Goal: Task Accomplishment & Management: Manage account settings

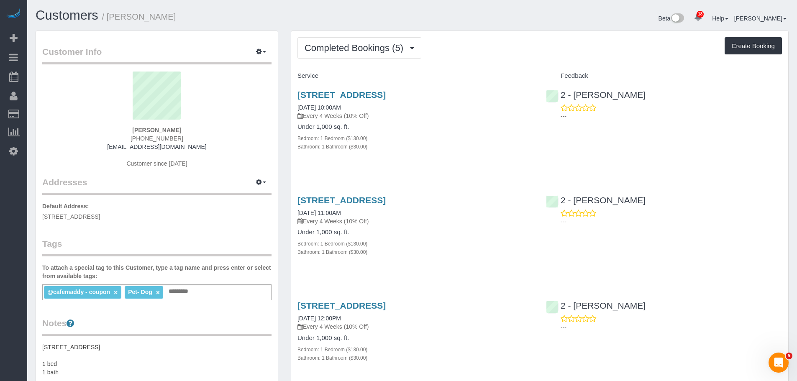
click at [518, 141] on div "Bedroom: 1 Bedroom ($130.00)" at bounding box center [415, 138] width 236 height 8
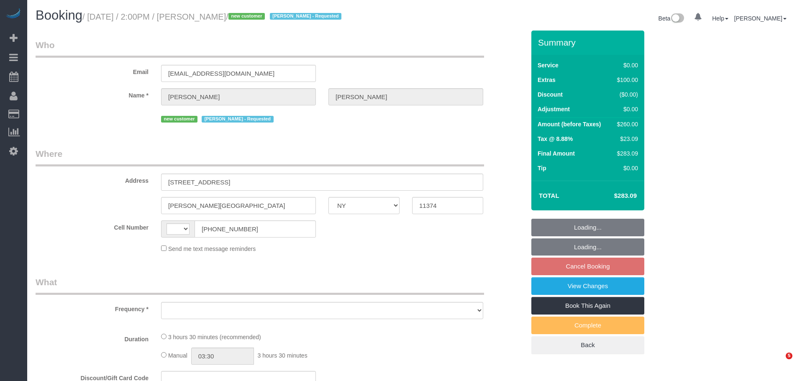
select select "NY"
select select "string:[GEOGRAPHIC_DATA]"
select select "object:786"
select select "1"
select select "spot7"
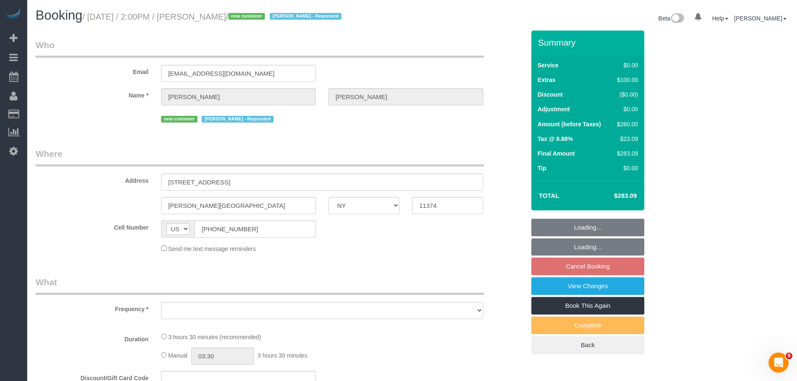
select select "number:63"
select select "number:75"
select select "number:15"
select select "number:5"
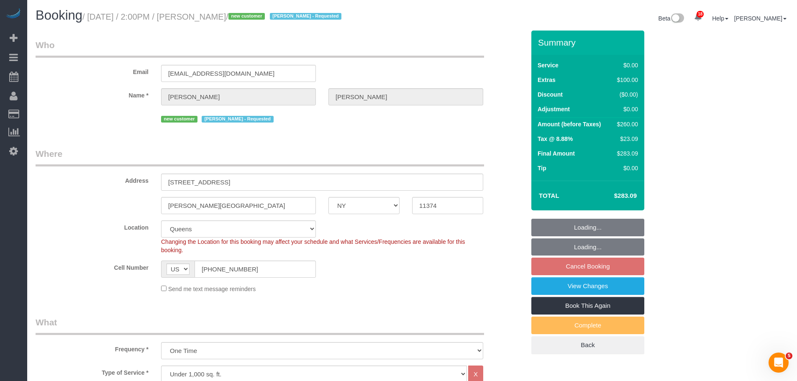
select select "object:1428"
select select
select select "string:stripe-pm_1S6HLo4VGloSiKo74DeqoOUT"
select select "spot62"
select select "1"
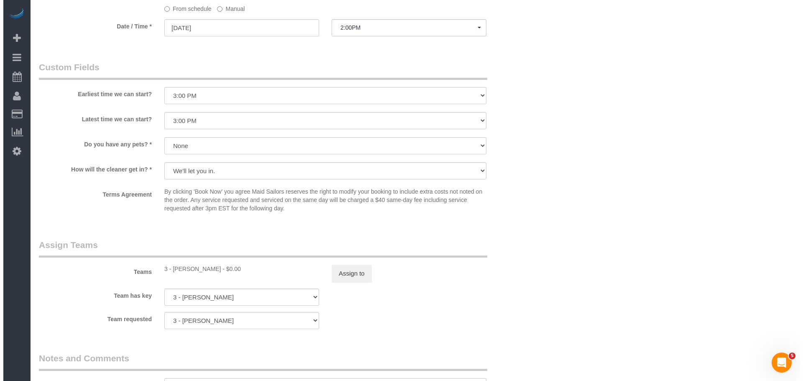
scroll to position [920, 0]
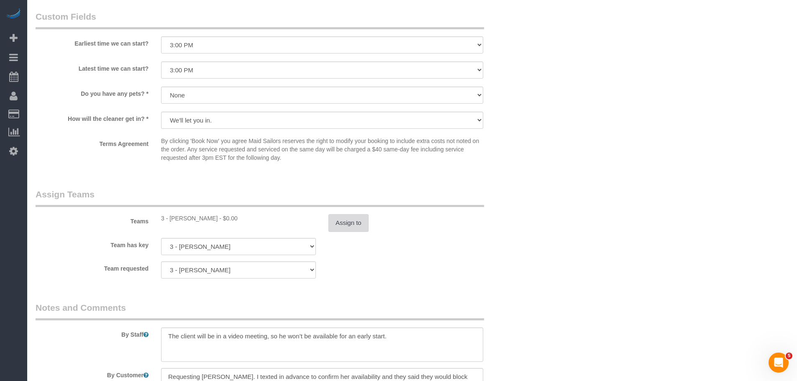
click at [338, 225] on button "Assign to" at bounding box center [348, 223] width 40 height 18
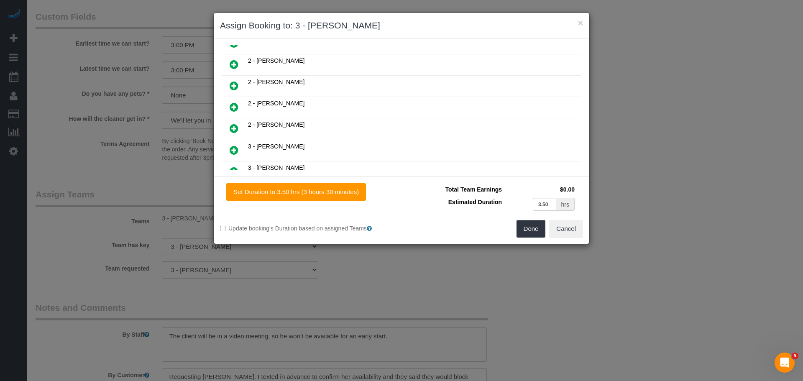
scroll to position [335, 0]
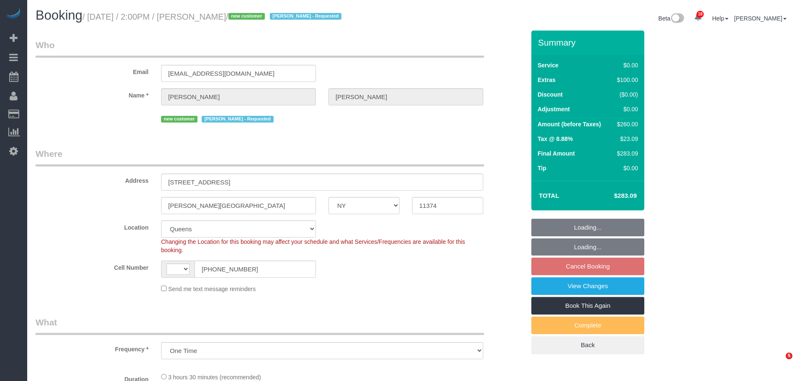
select select "NY"
select select "spot7"
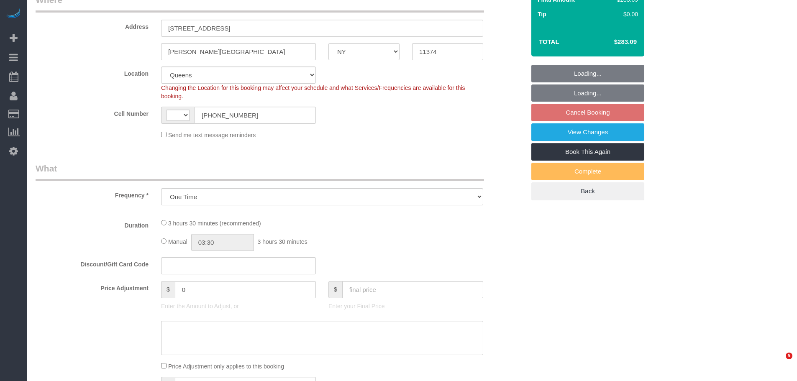
select select "object:1185"
select select "string:[GEOGRAPHIC_DATA]"
select select "number:63"
select select "number:75"
select select "number:15"
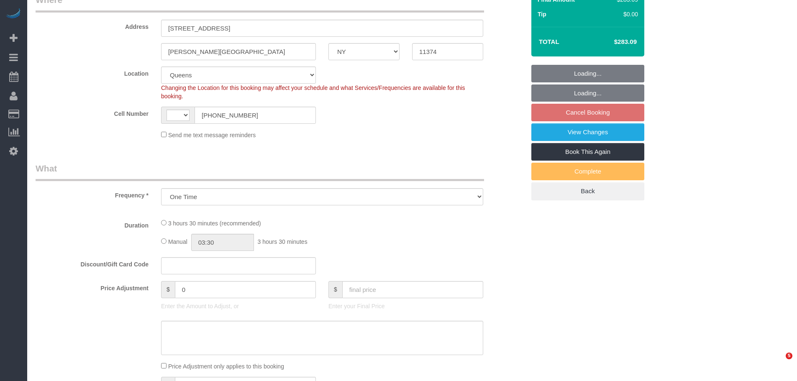
select select "number:5"
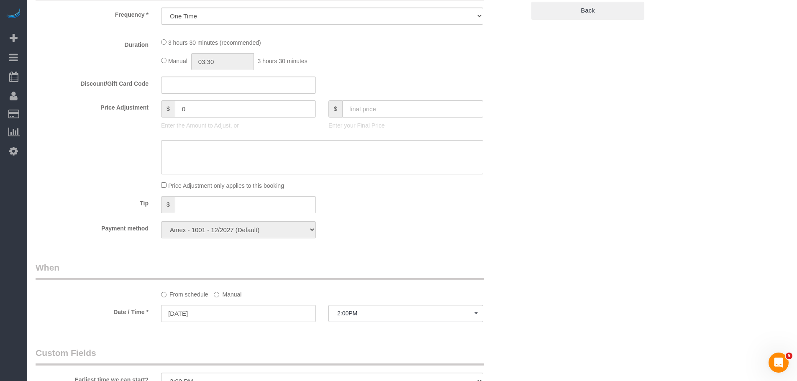
select select "1"
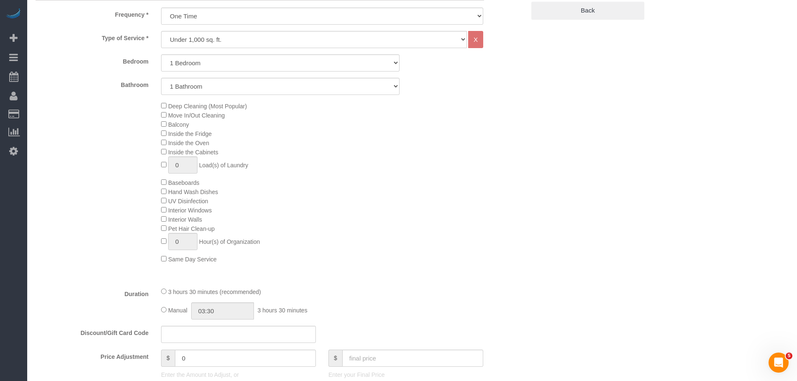
select select "1"
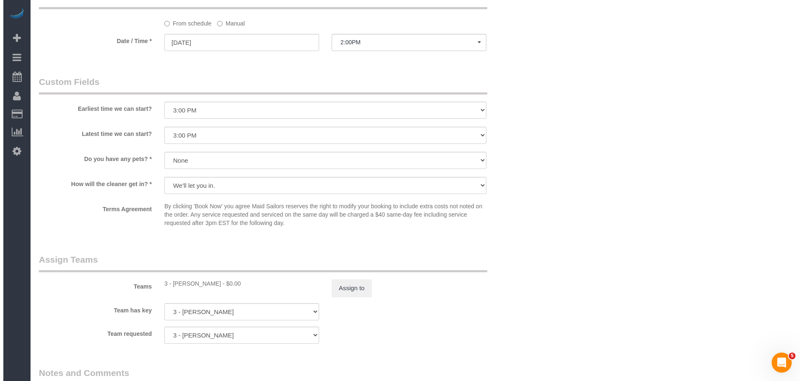
scroll to position [878, 0]
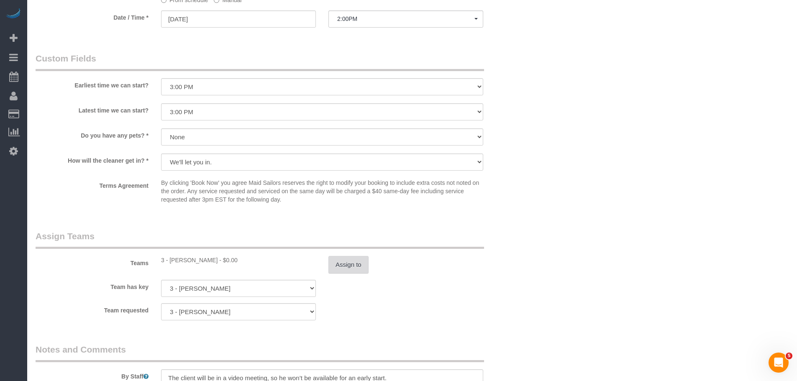
click at [352, 266] on button "Assign to" at bounding box center [348, 265] width 40 height 18
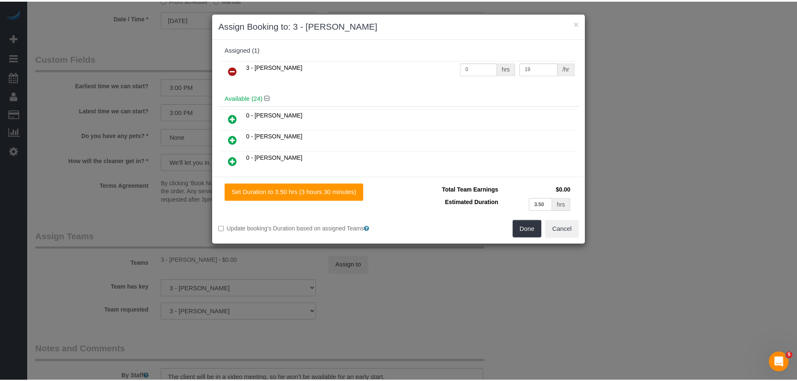
scroll to position [0, 0]
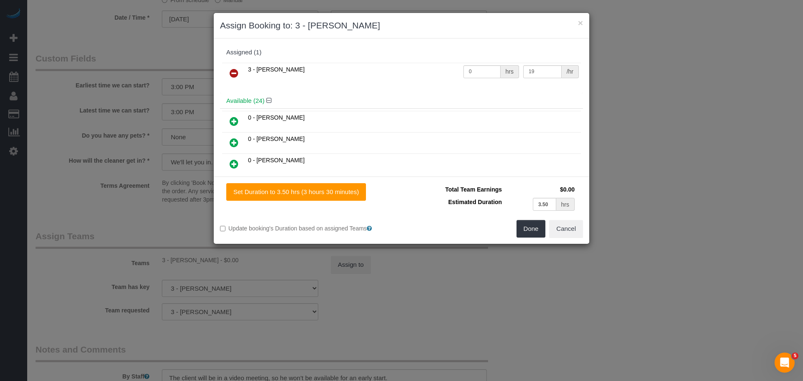
click at [235, 144] on icon at bounding box center [234, 143] width 9 height 10
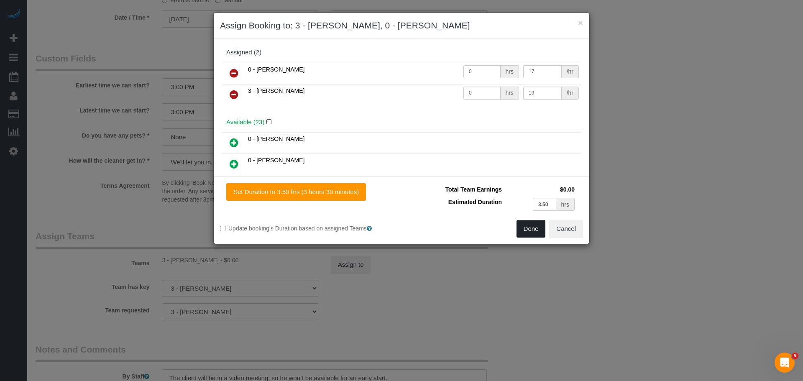
click at [531, 228] on button "Done" at bounding box center [531, 229] width 29 height 18
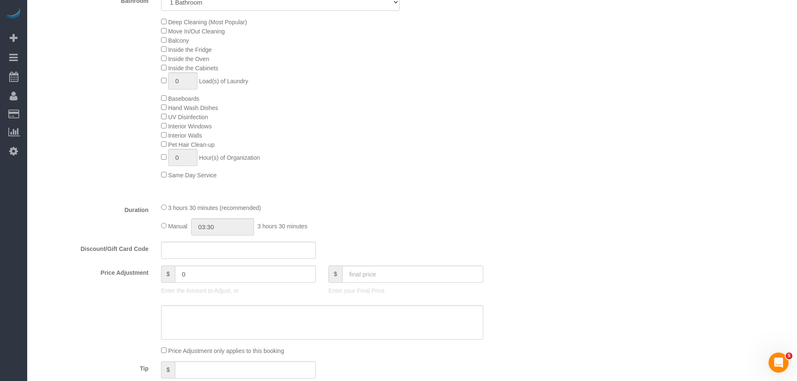
scroll to position [418, 0]
click at [214, 226] on input "03:30" at bounding box center [222, 227] width 63 height 17
type input "02:00"
click at [210, 264] on li "02:00" at bounding box center [213, 261] width 37 height 11
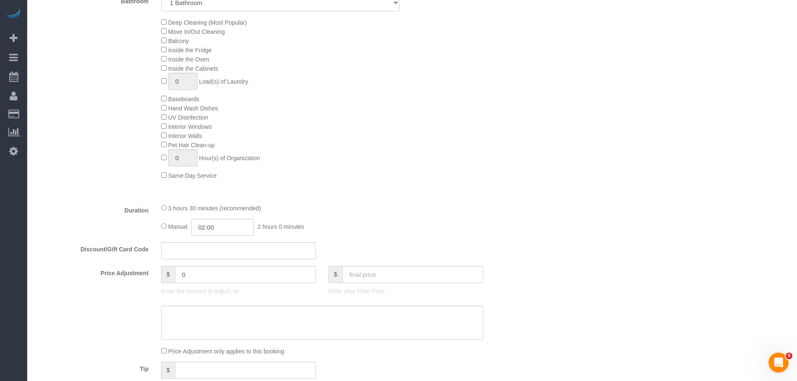
click at [422, 216] on div "3 hours 30 minutes (recommended) Manual 02:00 2 hours 0 minutes" at bounding box center [322, 219] width 335 height 33
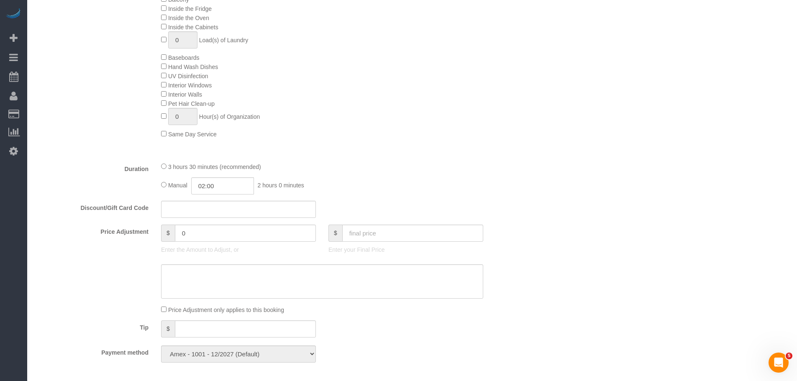
scroll to position [586, 0]
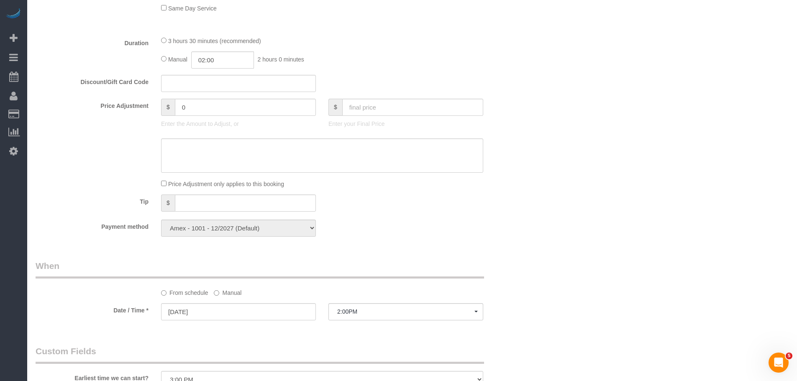
select select "spot62"
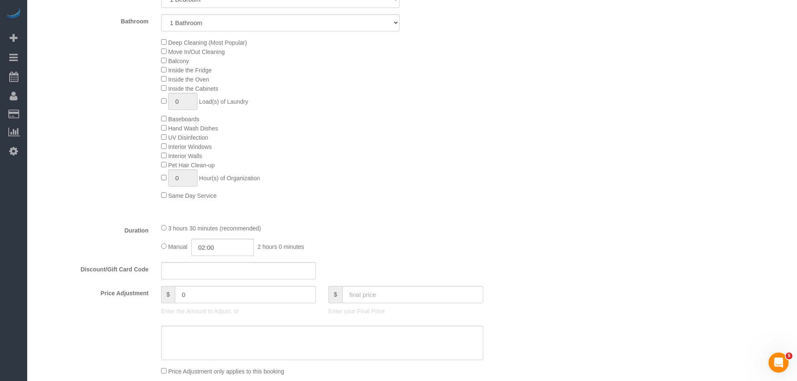
scroll to position [418, 0]
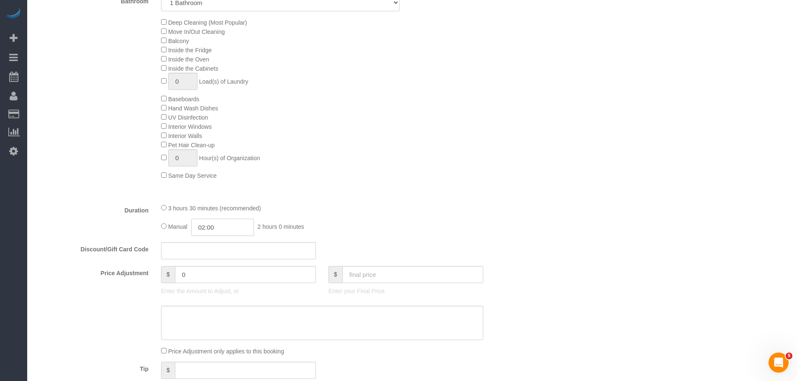
click at [223, 227] on input "02:00" at bounding box center [222, 227] width 63 height 17
click at [358, 219] on div "Manual 02:00 2 hours 0 minutes" at bounding box center [322, 227] width 322 height 17
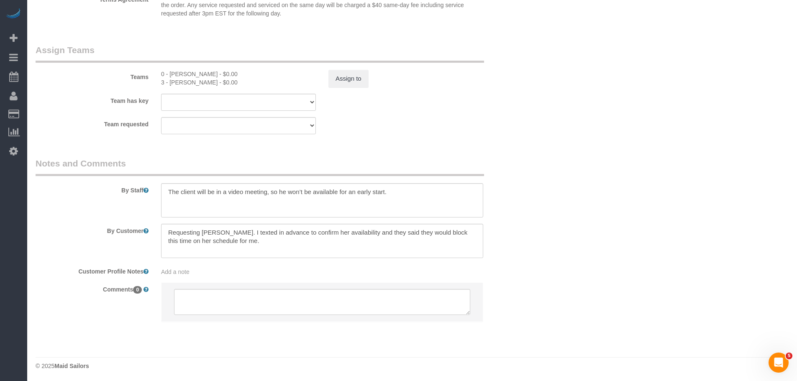
scroll to position [1066, 0]
click at [180, 74] on div "0 - [PERSON_NAME] - $0.00" at bounding box center [238, 73] width 155 height 8
click at [193, 72] on div "0 - [PERSON_NAME] - $0.00" at bounding box center [238, 73] width 155 height 8
copy div "[PERSON_NAME]"
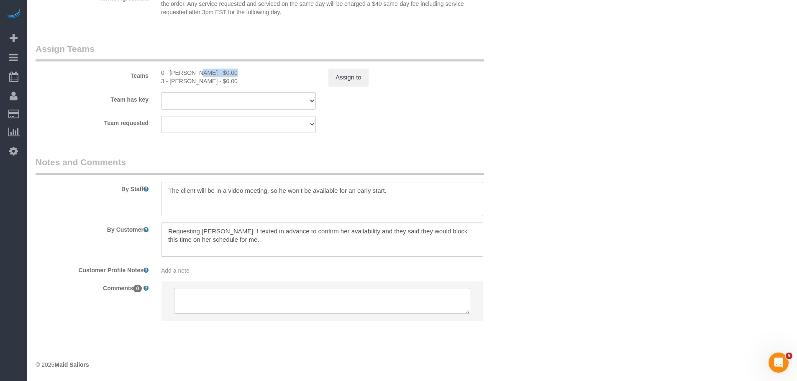
click at [170, 192] on textarea at bounding box center [322, 199] width 322 height 34
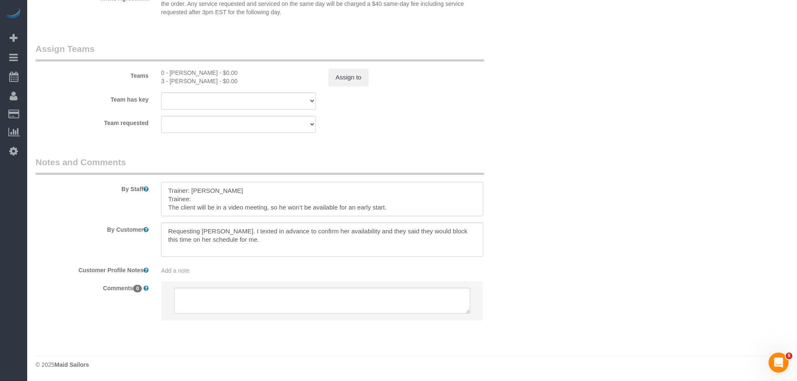
paste textarea "[PERSON_NAME]"
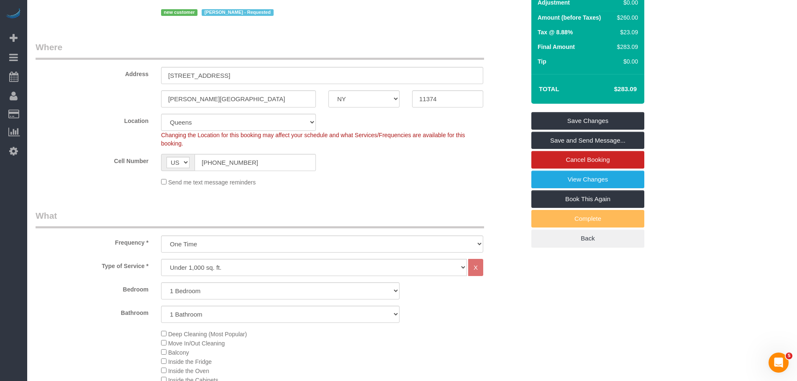
scroll to position [20, 0]
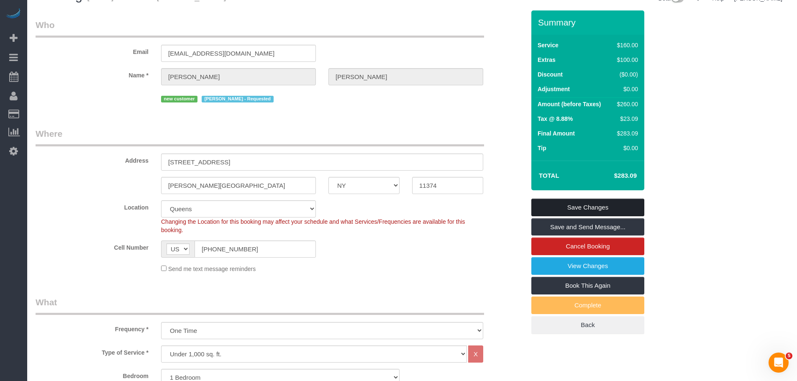
type textarea "Trainer: [PERSON_NAME] Trainee: [PERSON_NAME] (Please wait for the trainer). Th…"
click at [564, 204] on link "Save Changes" at bounding box center [587, 208] width 113 height 18
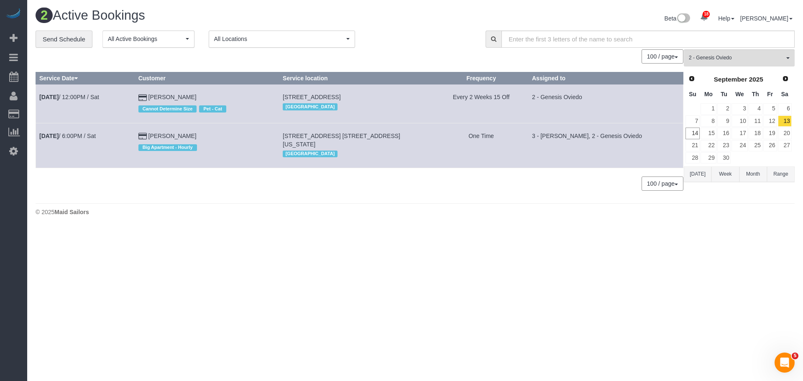
drag, startPoint x: 280, startPoint y: 190, endPoint x: 211, endPoint y: 16, distance: 186.8
click at [282, 190] on div "0 Bookings found. We couldn't find any bookings that matched your search. Creat…" at bounding box center [360, 124] width 648 height 150
